Goal: Information Seeking & Learning: Learn about a topic

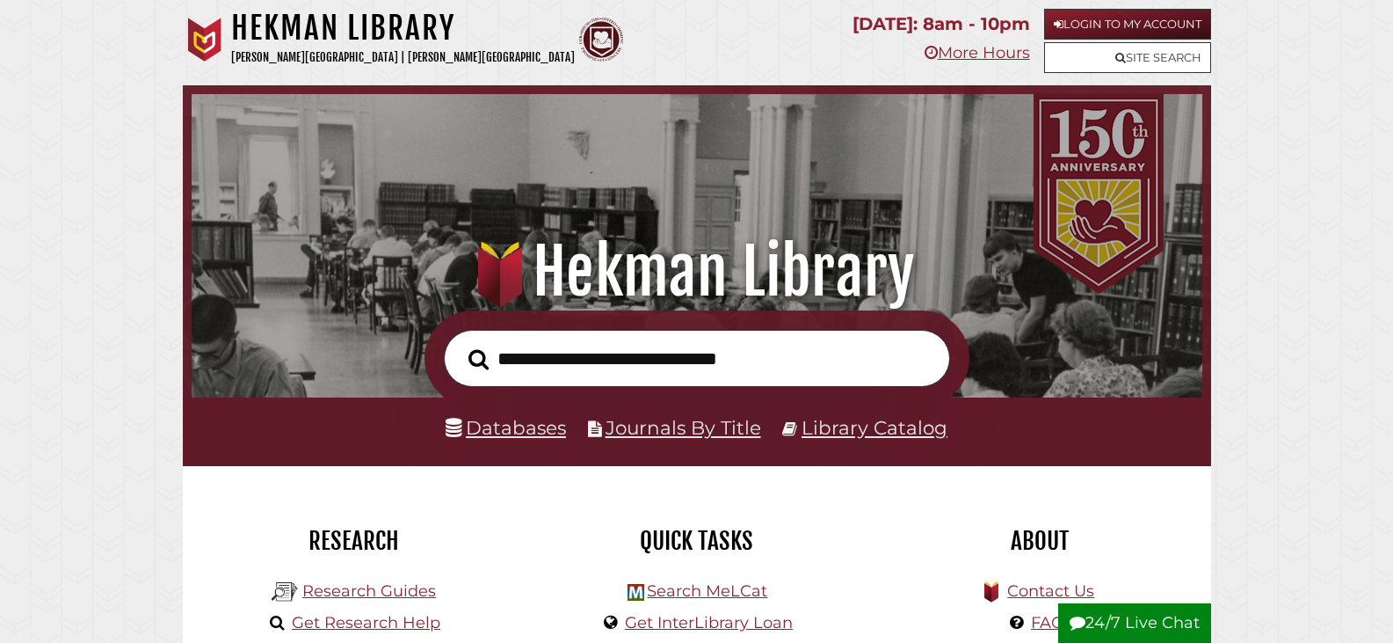
scroll to position [334, 1002]
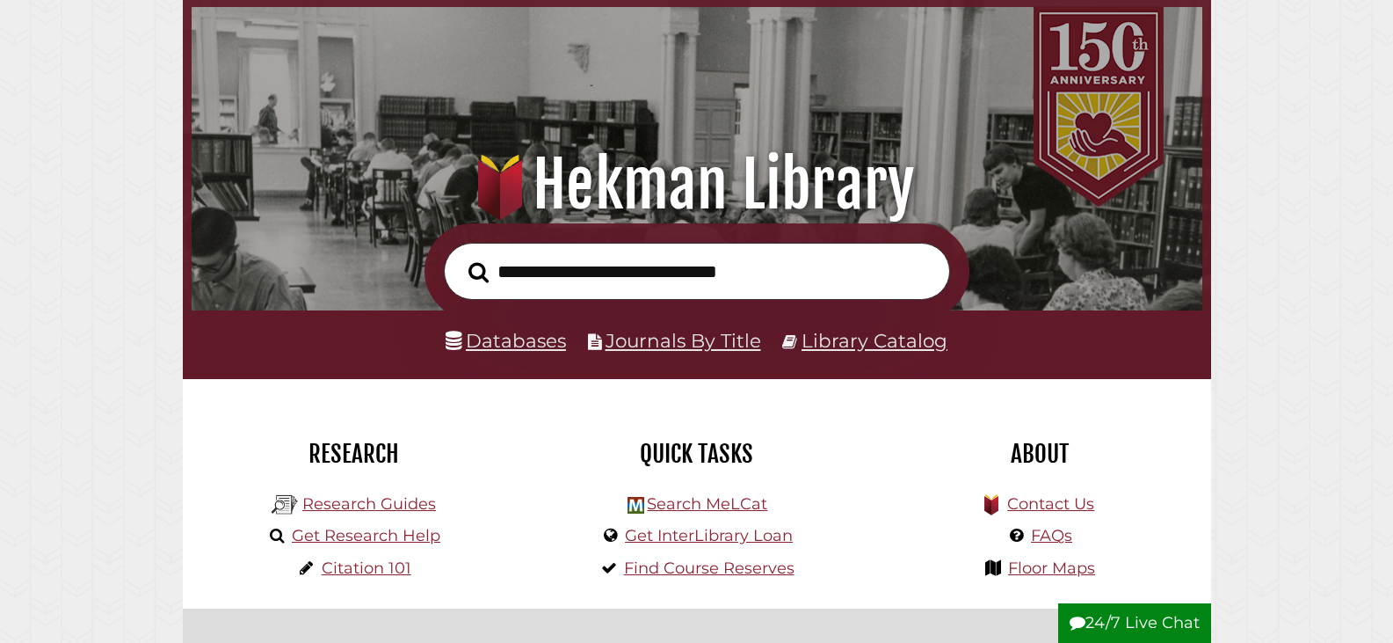
scroll to position [0, 0]
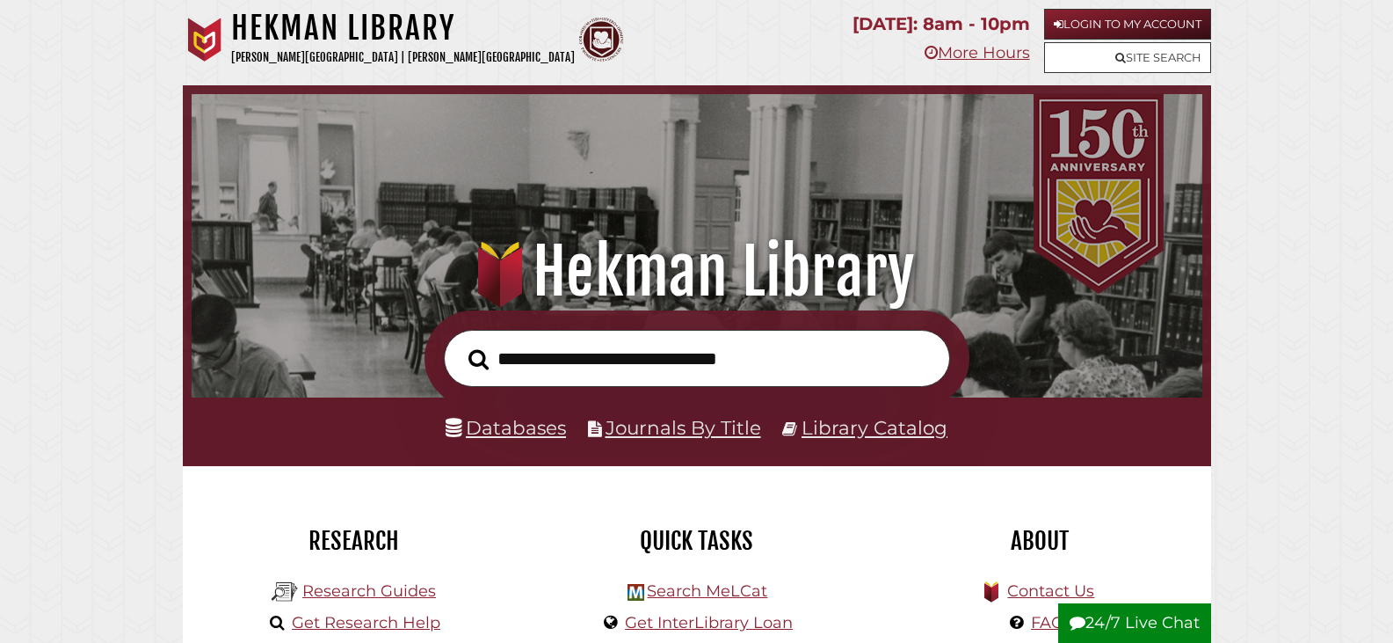
click at [739, 353] on input "text" at bounding box center [697, 358] width 506 height 57
drag, startPoint x: 800, startPoint y: 372, endPoint x: 738, endPoint y: 364, distance: 62.9
click at [628, 367] on input "text" at bounding box center [697, 358] width 506 height 57
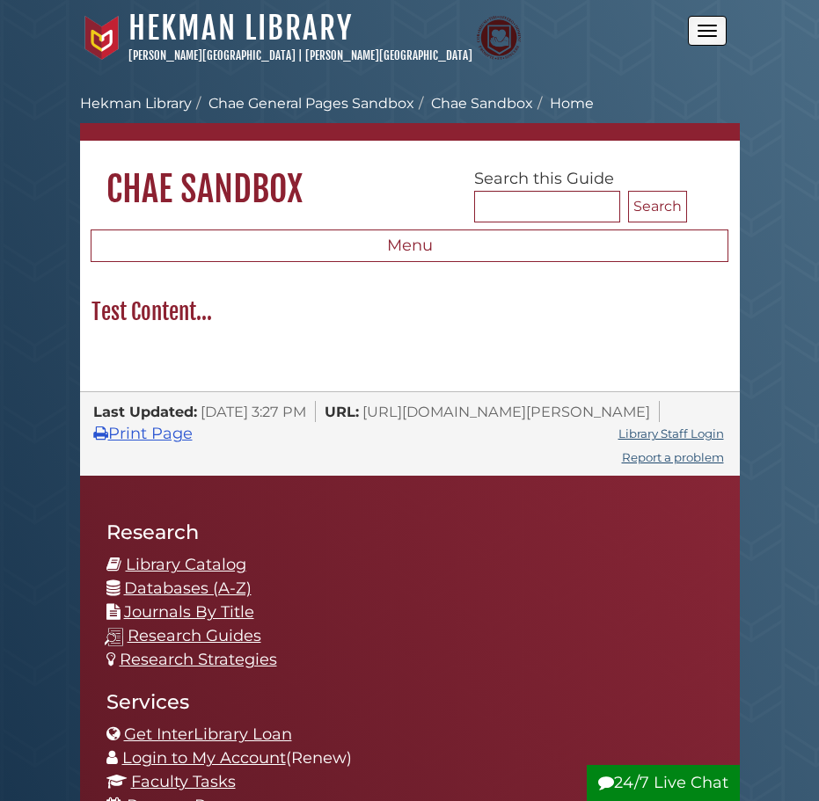
click at [702, 33] on button "Open the menu" at bounding box center [707, 31] width 39 height 30
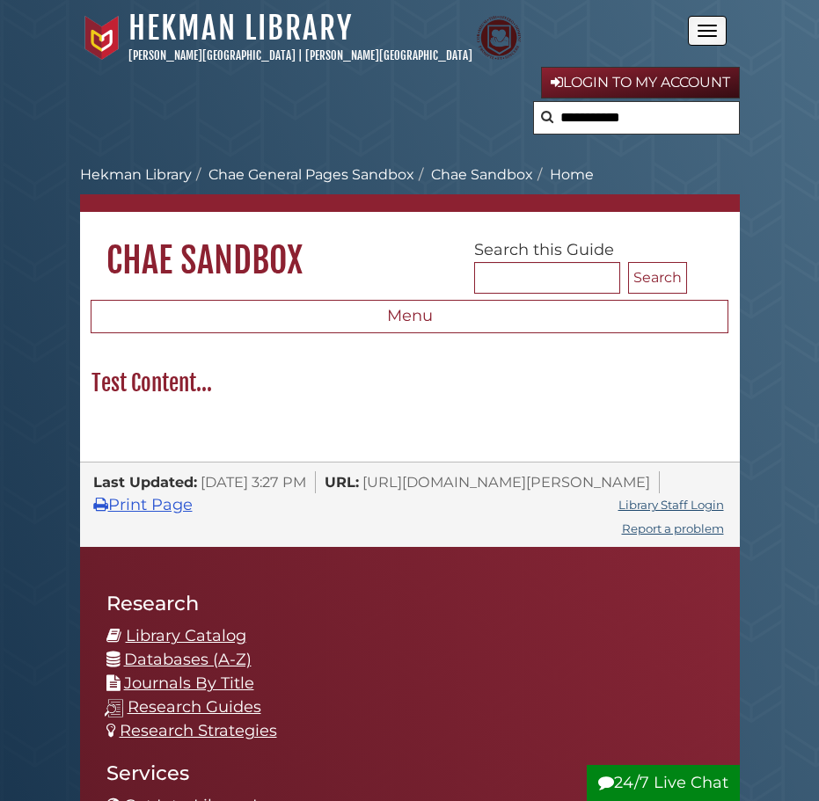
click at [711, 34] on button "Open the menu" at bounding box center [707, 31] width 39 height 30
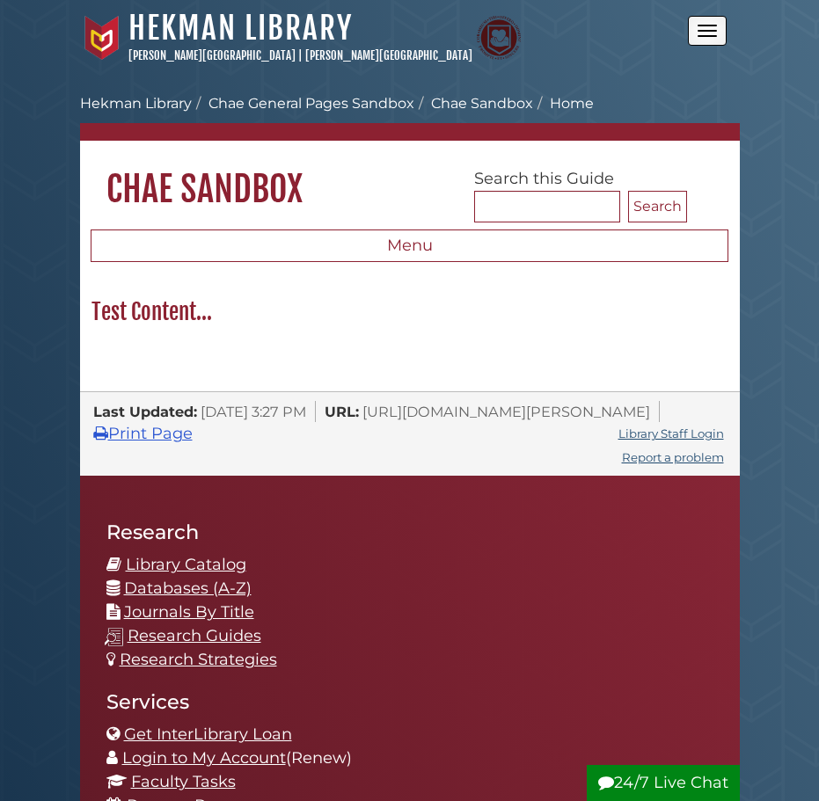
click at [711, 34] on button "Open the menu" at bounding box center [707, 31] width 39 height 30
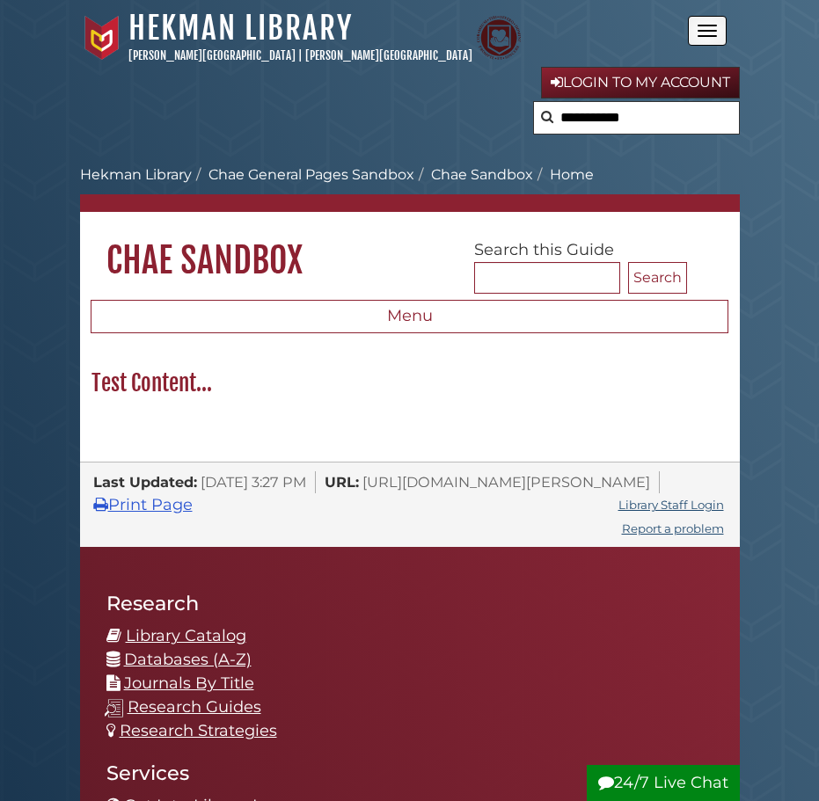
click at [711, 34] on button "Open the menu" at bounding box center [707, 31] width 39 height 30
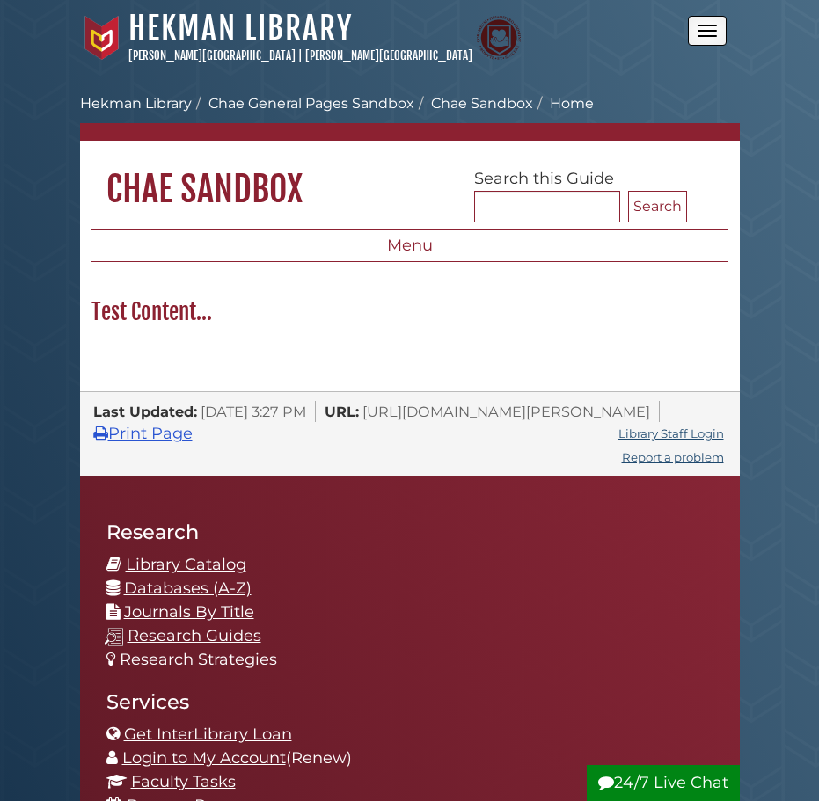
click at [711, 34] on button "Open the menu" at bounding box center [707, 31] width 39 height 30
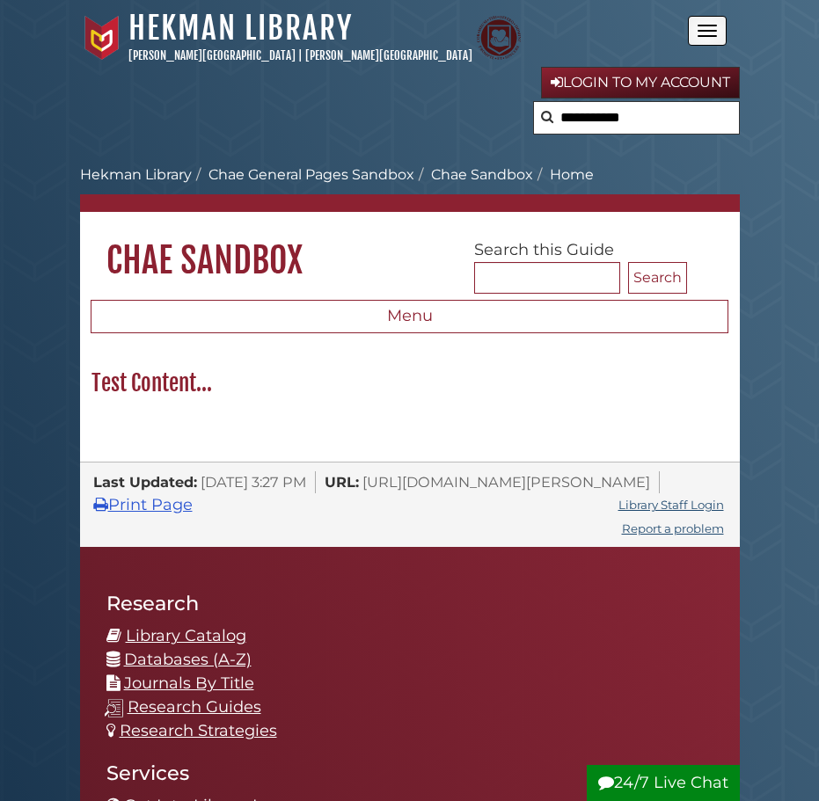
click at [711, 34] on button "Open the menu" at bounding box center [707, 31] width 39 height 30
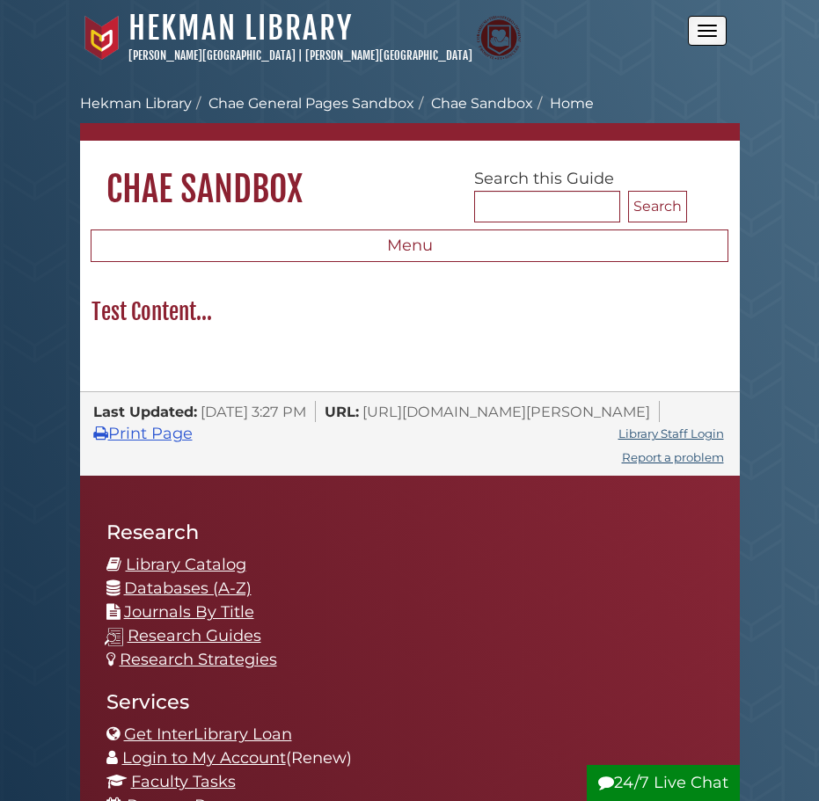
click at [711, 34] on button "Open the menu" at bounding box center [707, 31] width 39 height 30
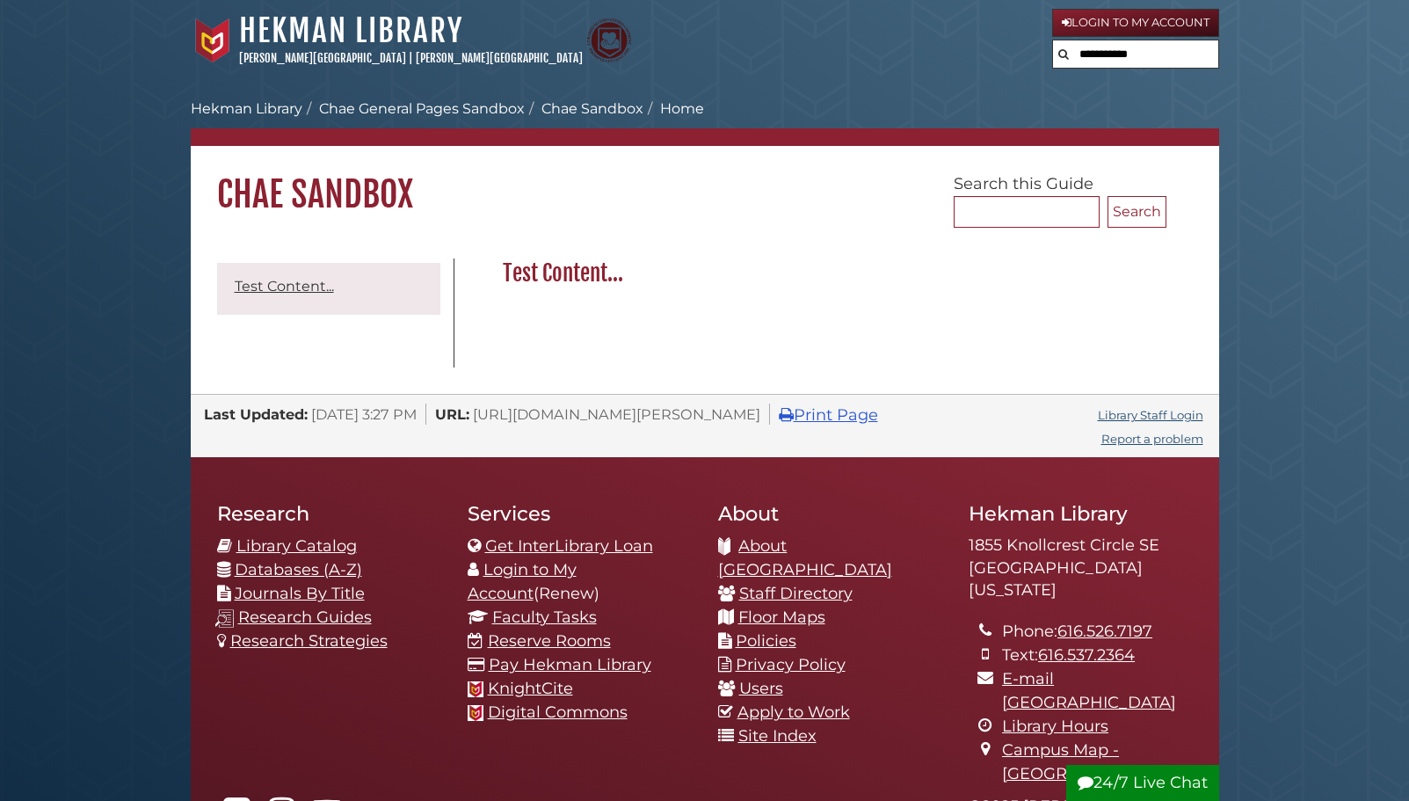
click at [1169, 56] on input "text" at bounding box center [1135, 54] width 165 height 28
drag, startPoint x: 1283, startPoint y: 90, endPoint x: 1292, endPoint y: 90, distance: 9.7
click at [1287, 90] on body "Skip to Main Content Hekman Library Calvin University | Calvin Theological Semi…" at bounding box center [704, 546] width 1409 height 1093
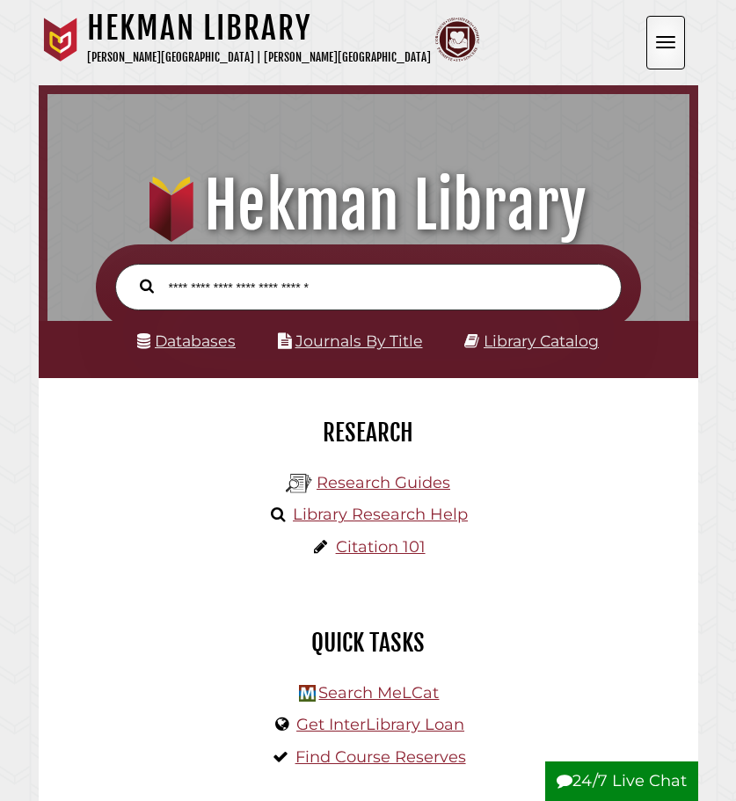
click at [652, 37] on button "Open the menu" at bounding box center [665, 43] width 39 height 54
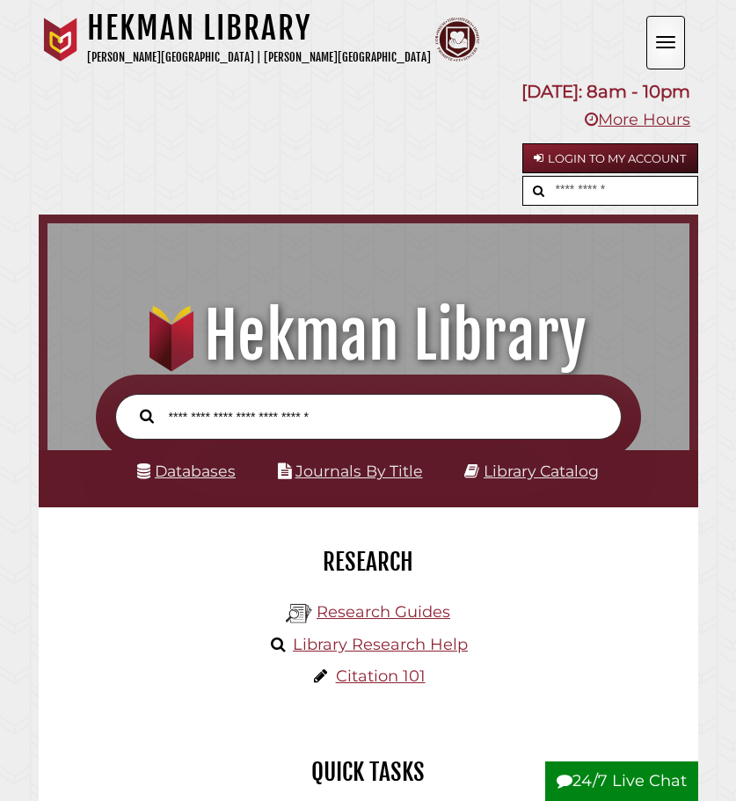
click at [654, 36] on button "Open the menu" at bounding box center [665, 43] width 39 height 54
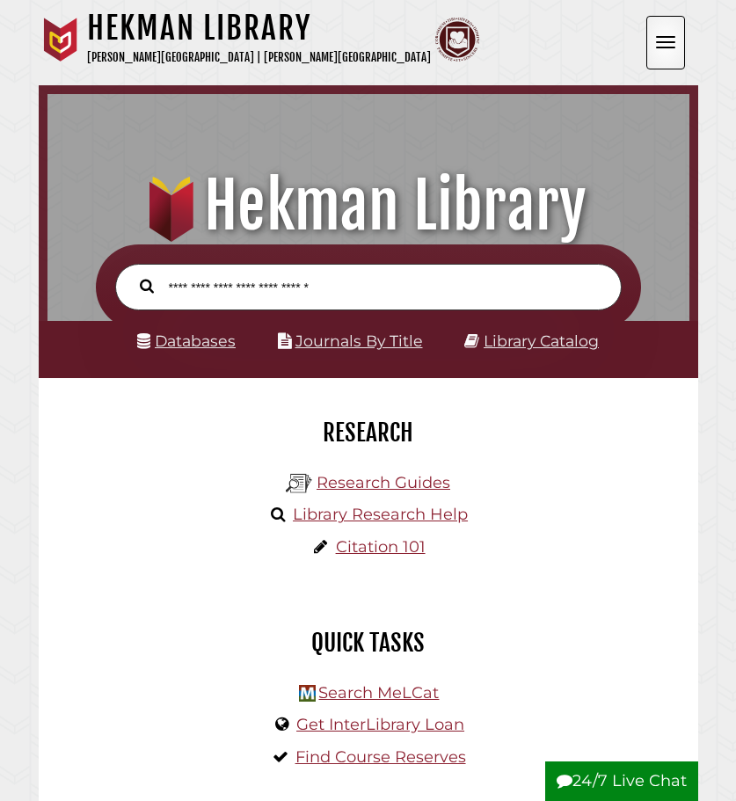
click at [653, 44] on button "Open the menu" at bounding box center [665, 43] width 39 height 54
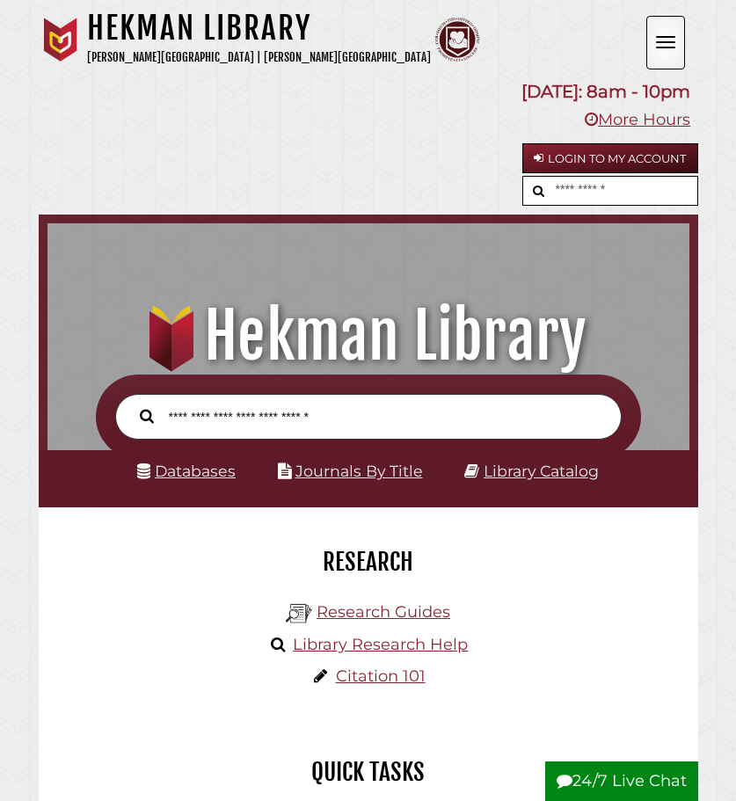
click at [633, 187] on input "text" at bounding box center [624, 191] width 146 height 29
type input "****"
click at [523, 177] on button "submit" at bounding box center [537, 191] width 28 height 28
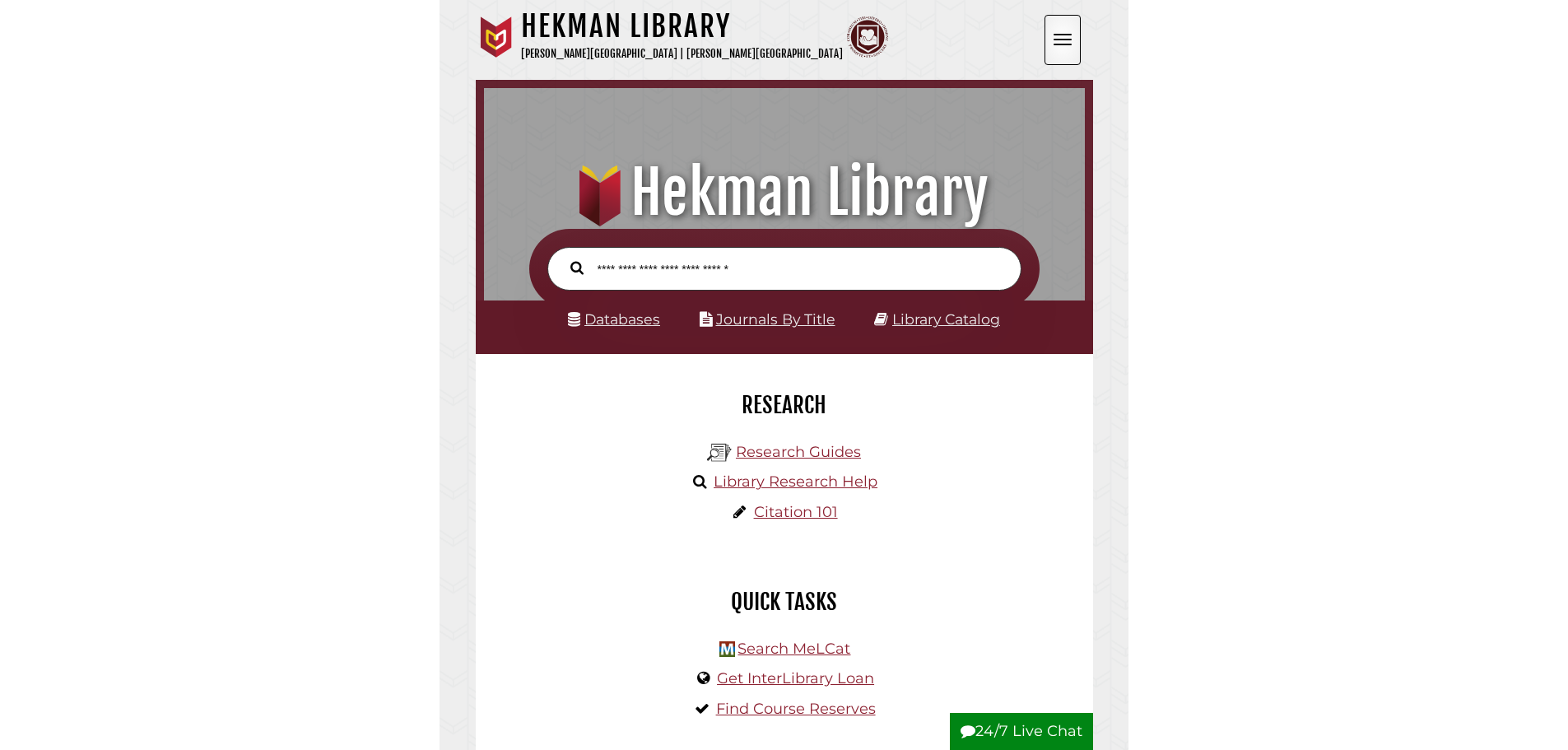
scroll to position [536, 938]
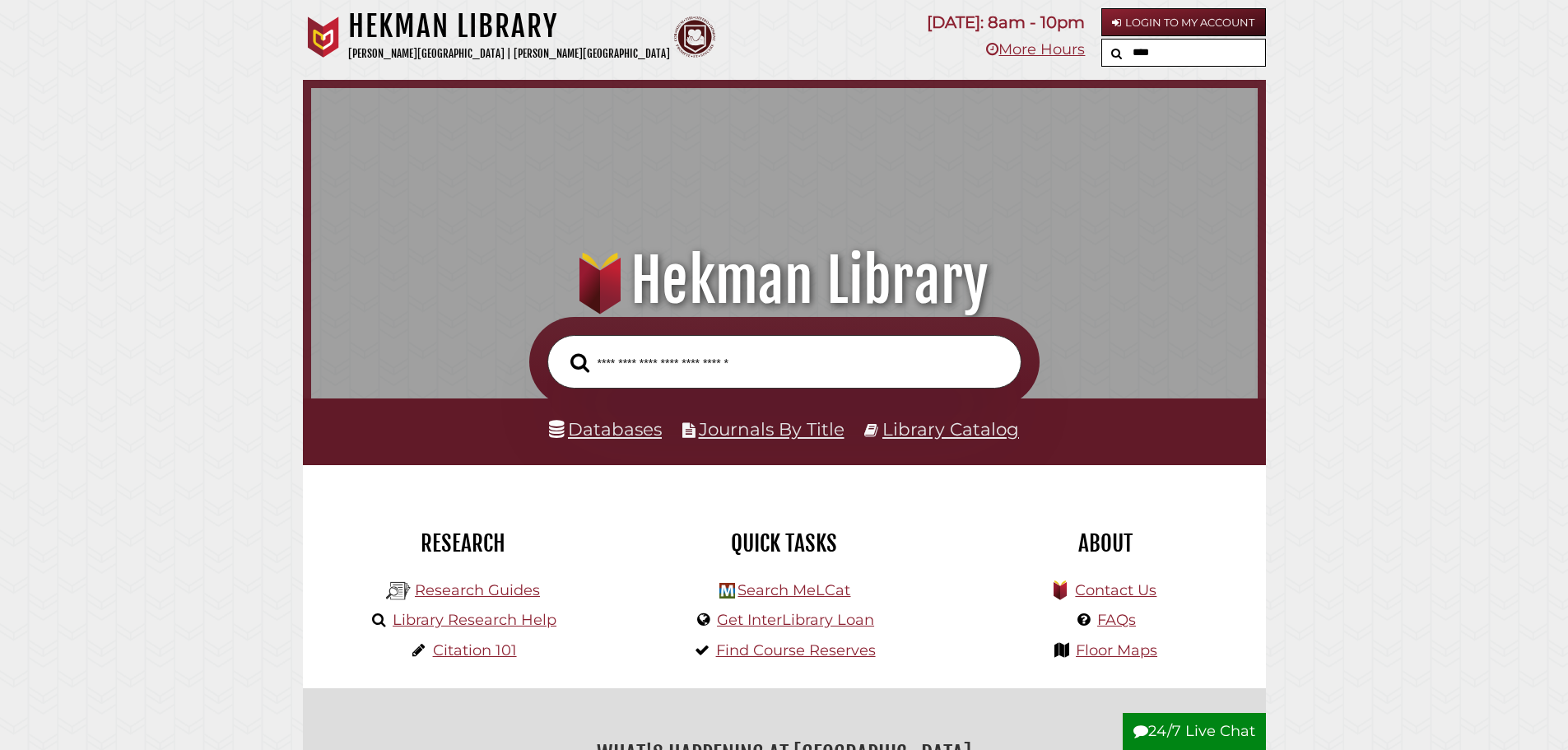
click at [688, 63] on input "****" at bounding box center [1196, 52] width 137 height 27
click at [1180, 16] on link "Login to My Account" at bounding box center [1183, 22] width 165 height 28
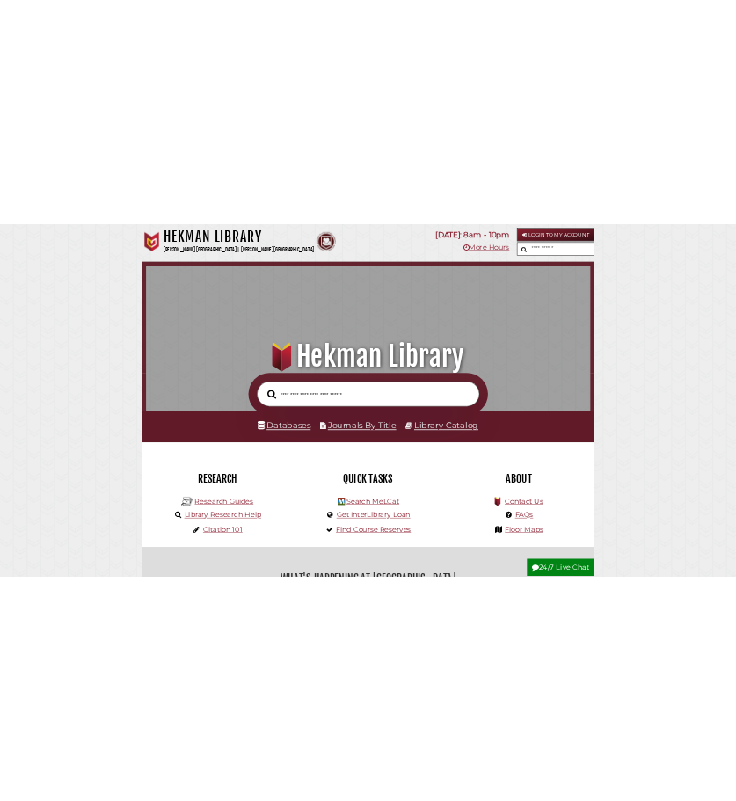
scroll to position [572, 1002]
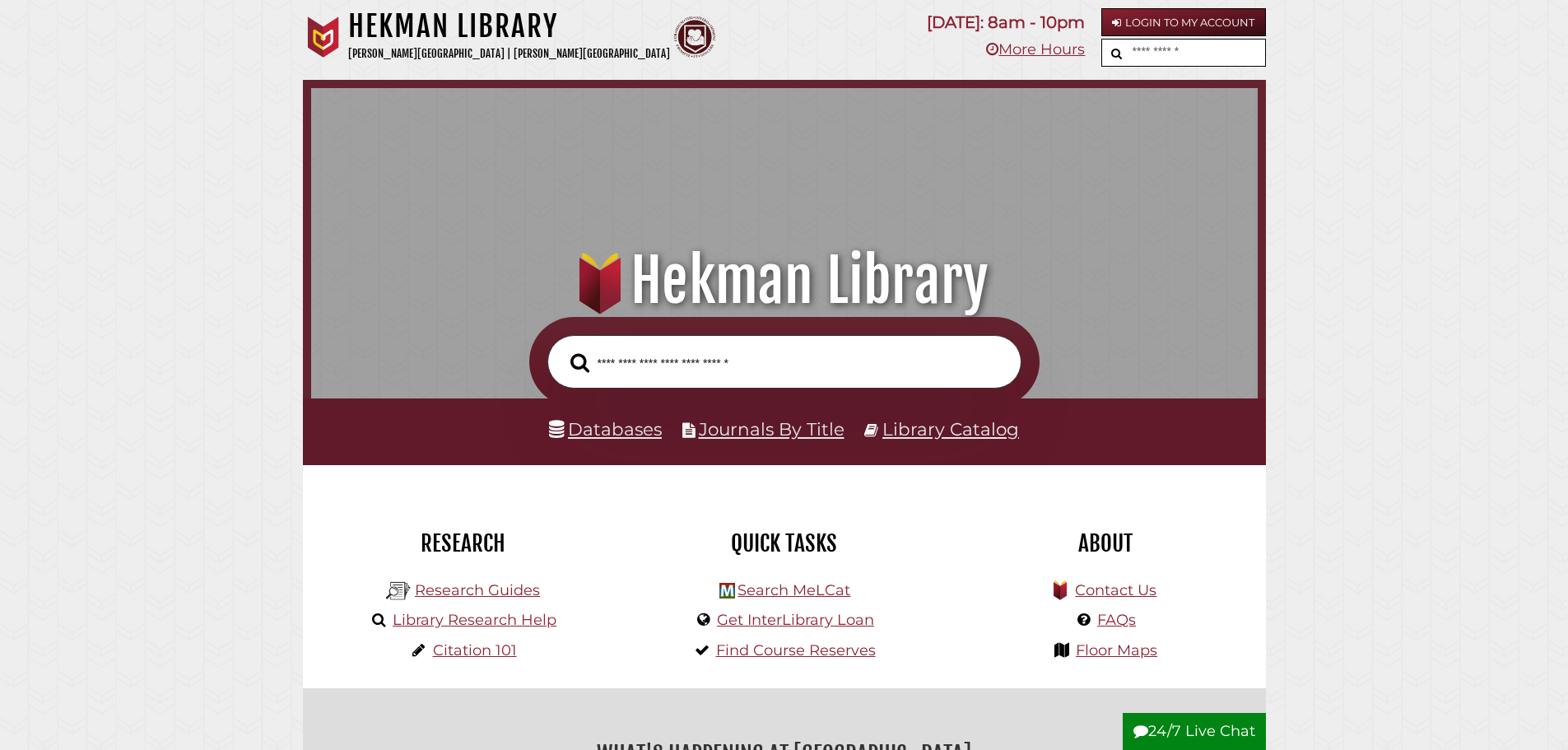
click at [1151, 53] on input "text" at bounding box center [1196, 52] width 137 height 27
drag, startPoint x: 1229, startPoint y: 55, endPoint x: 1241, endPoint y: 52, distance: 12.4
click at [1229, 55] on input "text" at bounding box center [1196, 52] width 137 height 27
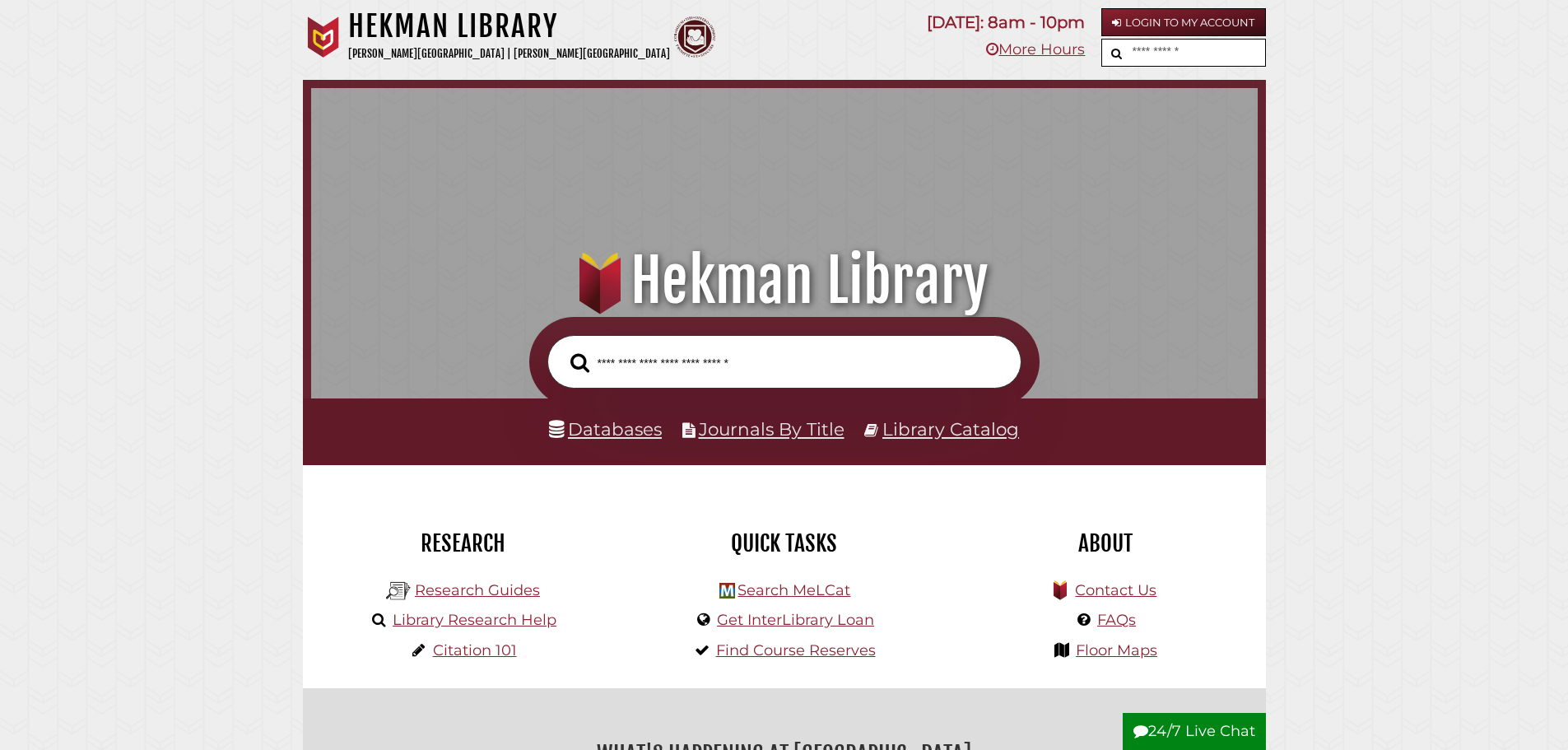
click at [1172, 52] on input "text" at bounding box center [1196, 52] width 137 height 27
drag, startPoint x: 1230, startPoint y: 49, endPoint x: 1185, endPoint y: 51, distance: 45.0
click at [1149, 51] on input "text" at bounding box center [1196, 52] width 137 height 27
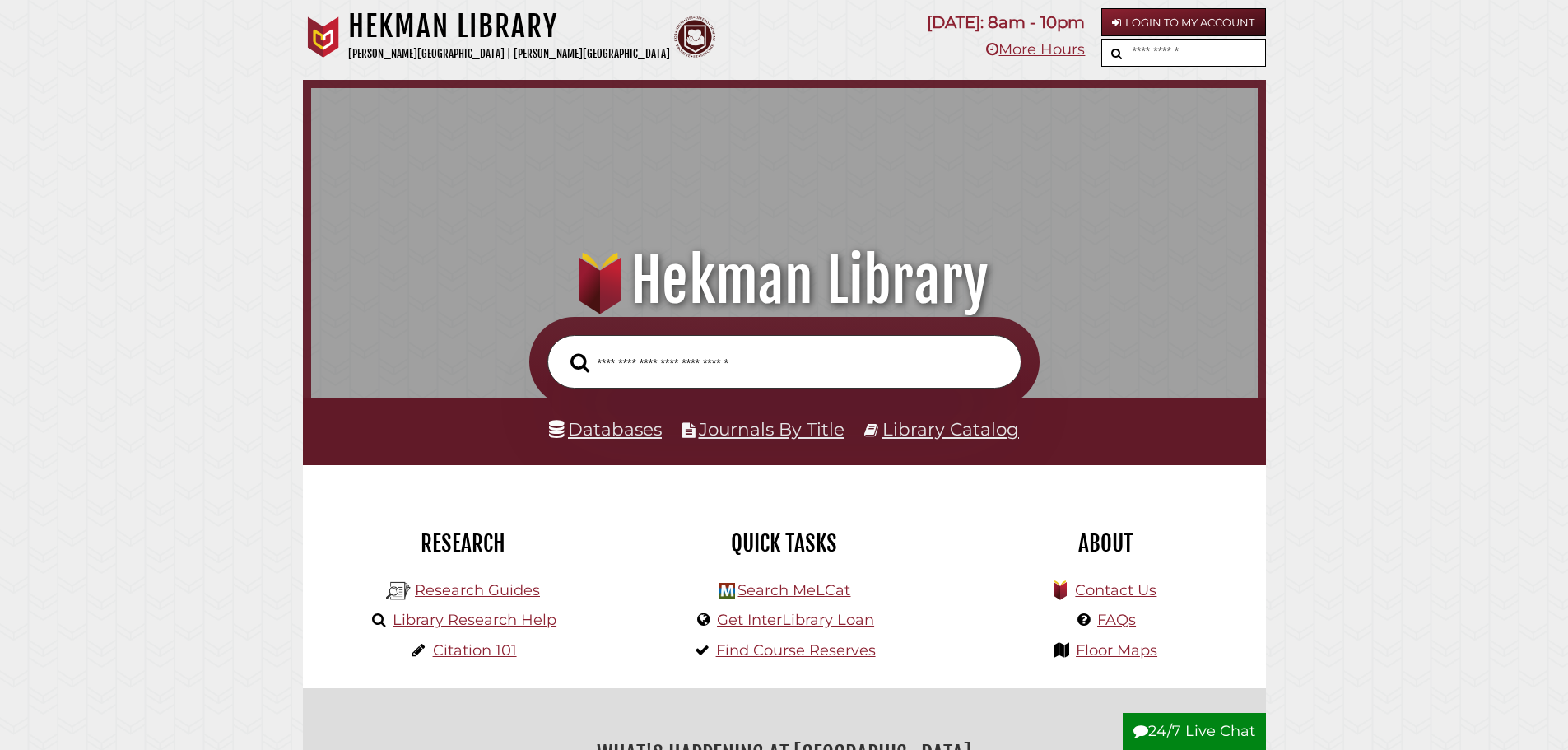
click at [1198, 53] on input "text" at bounding box center [1196, 52] width 137 height 27
